Goal: Task Accomplishment & Management: Complete application form

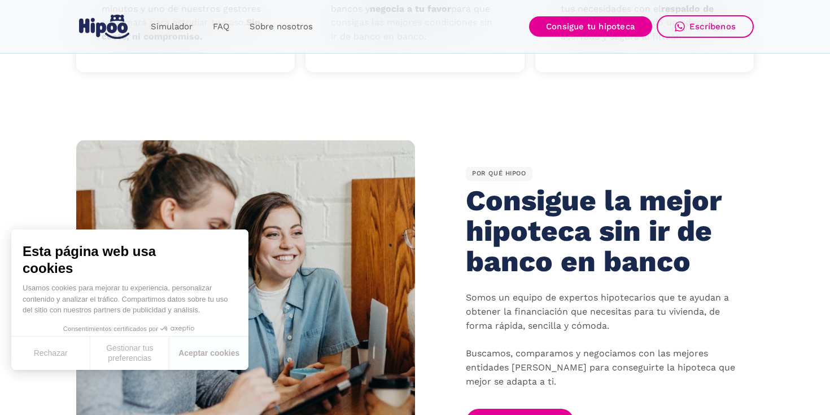
scroll to position [705, 0]
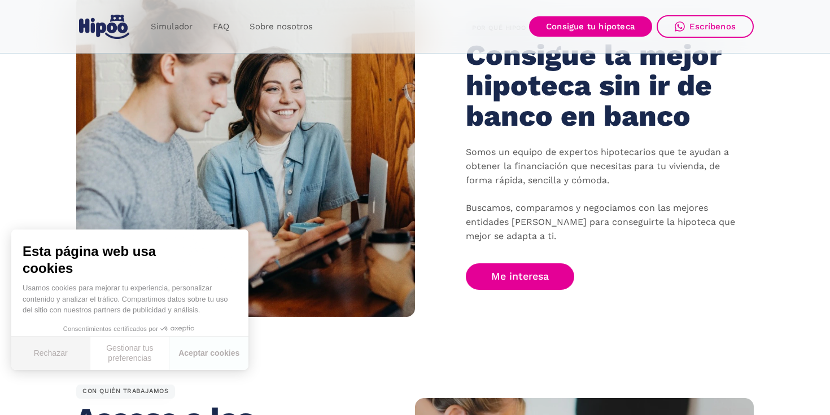
click at [48, 351] on button "Rechazar" at bounding box center [50, 353] width 79 height 33
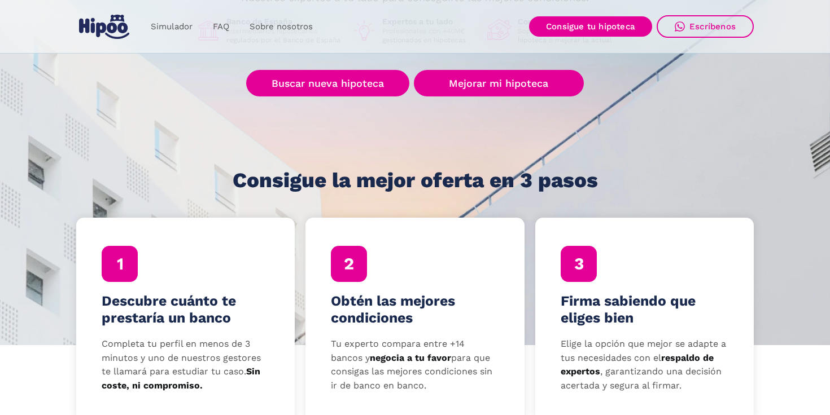
scroll to position [0, 0]
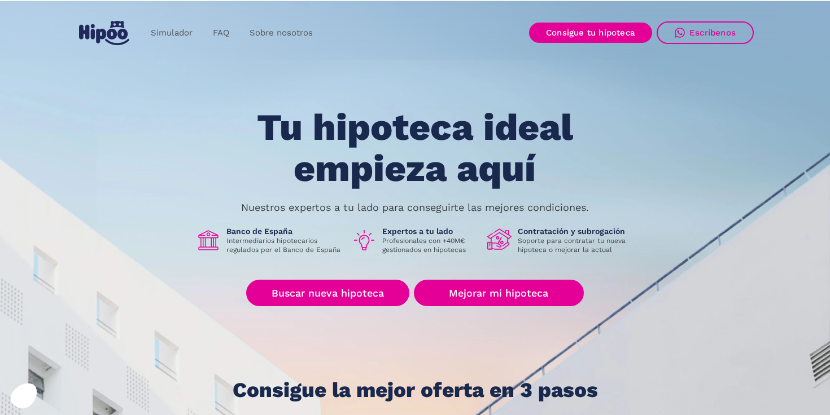
click at [619, 17] on div "Simulador FAQ Sobre nosotros Buscar nueva hipoteca Mejorar mi hipoteca Login Ac…" at bounding box center [414, 32] width 677 height 33
click at [588, 44] on div "Simulador FAQ Sobre nosotros Buscar nueva hipoteca Mejorar mi hipoteca Login Ac…" at bounding box center [414, 32] width 677 height 33
click at [601, 29] on link "Consigue tu hipoteca" at bounding box center [590, 33] width 123 height 20
click at [601, 24] on link "Consigue tu hipoteca" at bounding box center [590, 33] width 123 height 20
